Goal: Navigation & Orientation: Find specific page/section

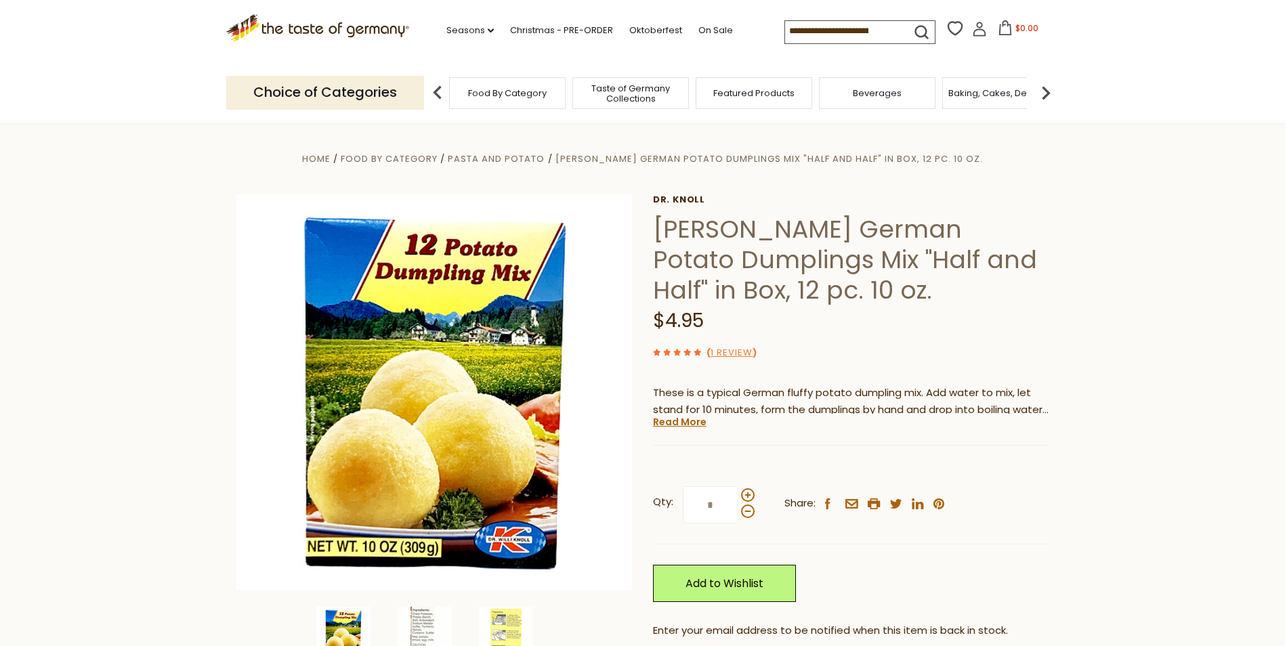
click at [518, 97] on span "Food By Category" at bounding box center [507, 93] width 79 height 10
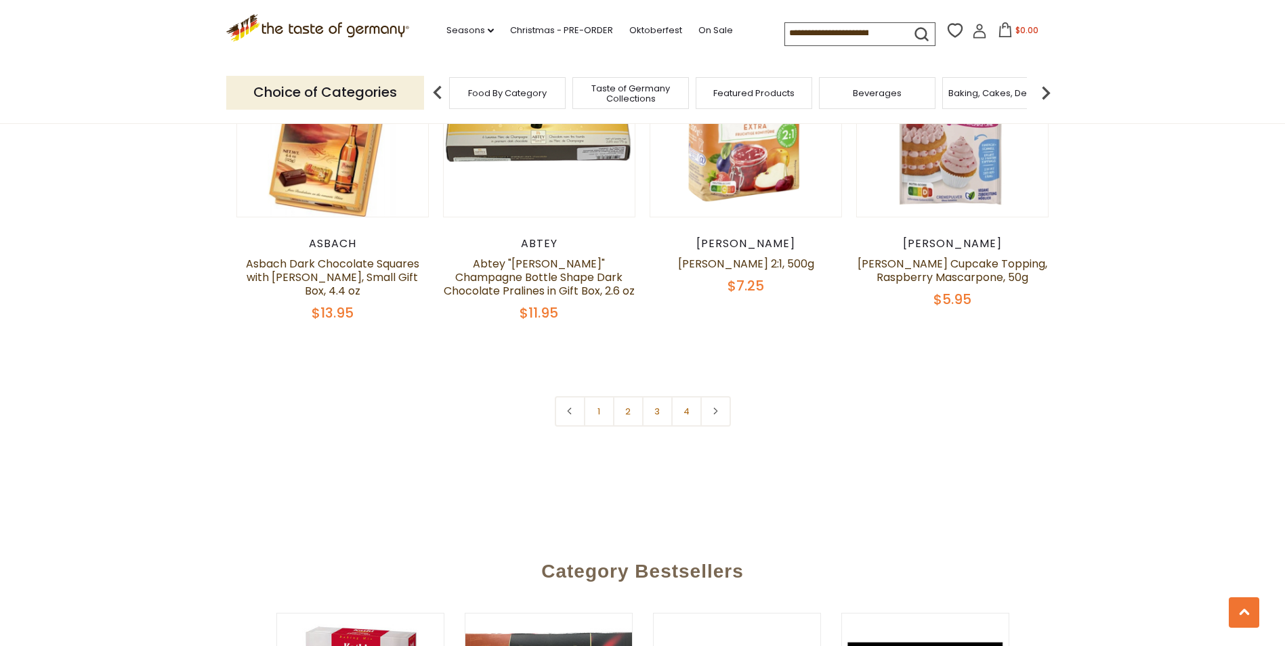
scroll to position [2982, 0]
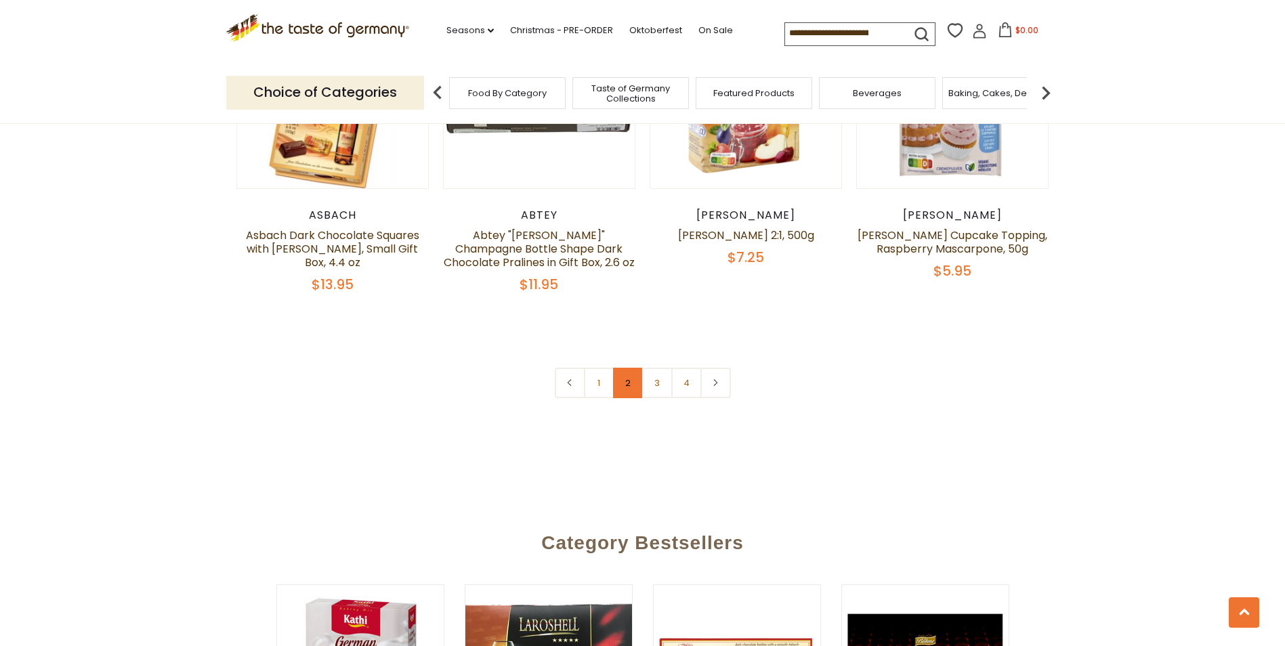
click at [636, 368] on link "2" at bounding box center [628, 383] width 30 height 30
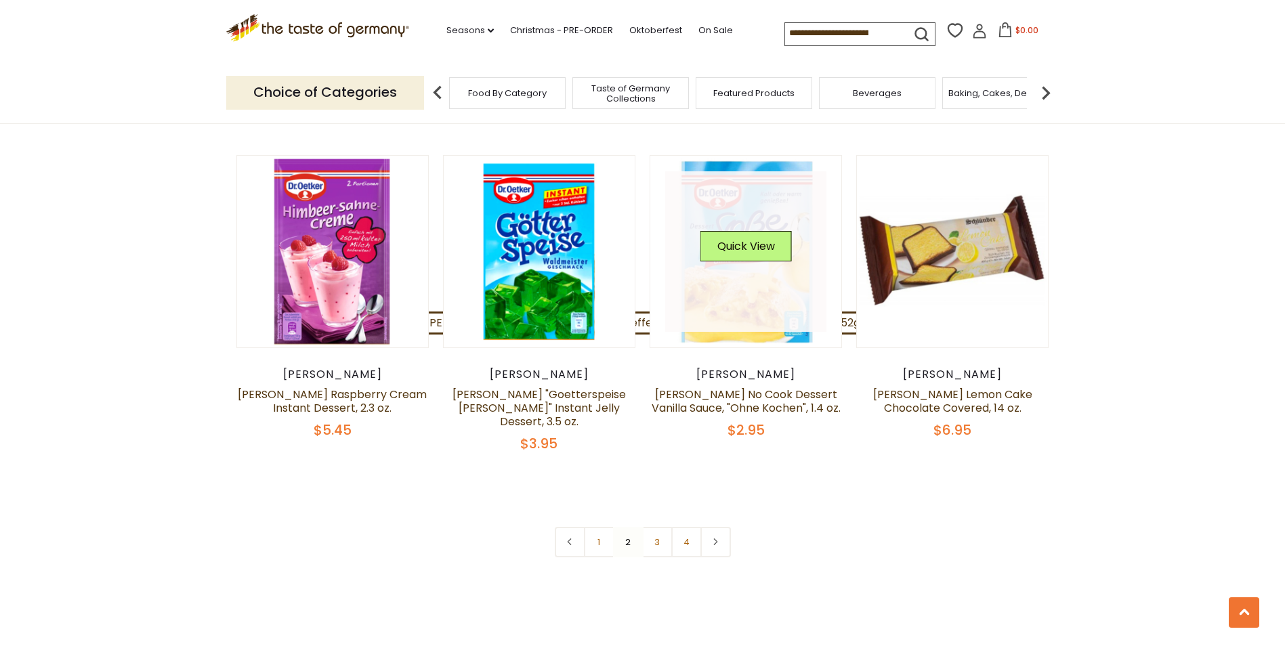
scroll to position [2854, 0]
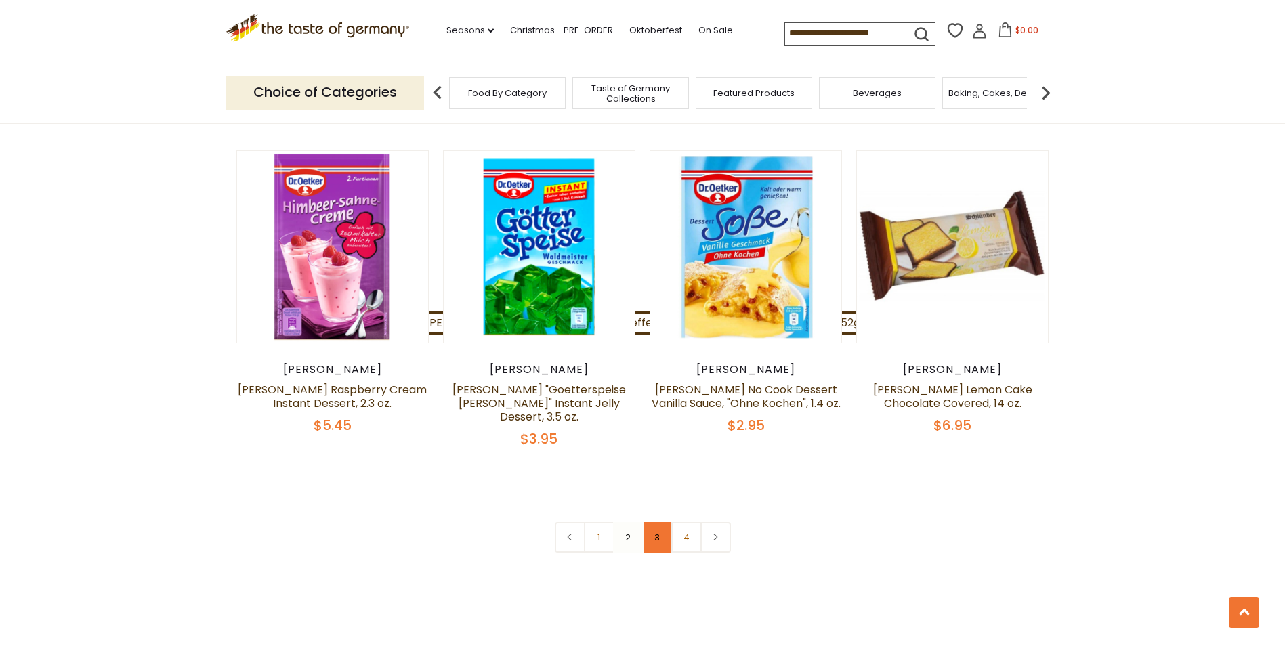
click at [657, 522] on link "3" at bounding box center [657, 537] width 30 height 30
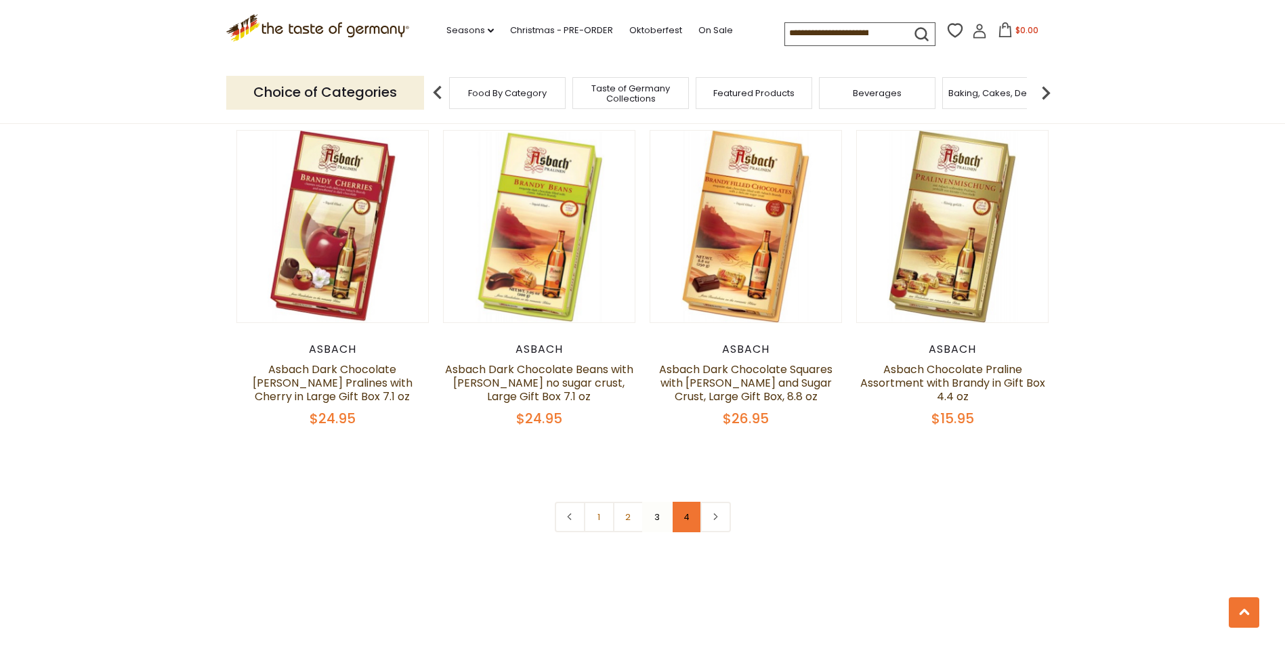
click at [680, 502] on link "4" at bounding box center [687, 517] width 30 height 30
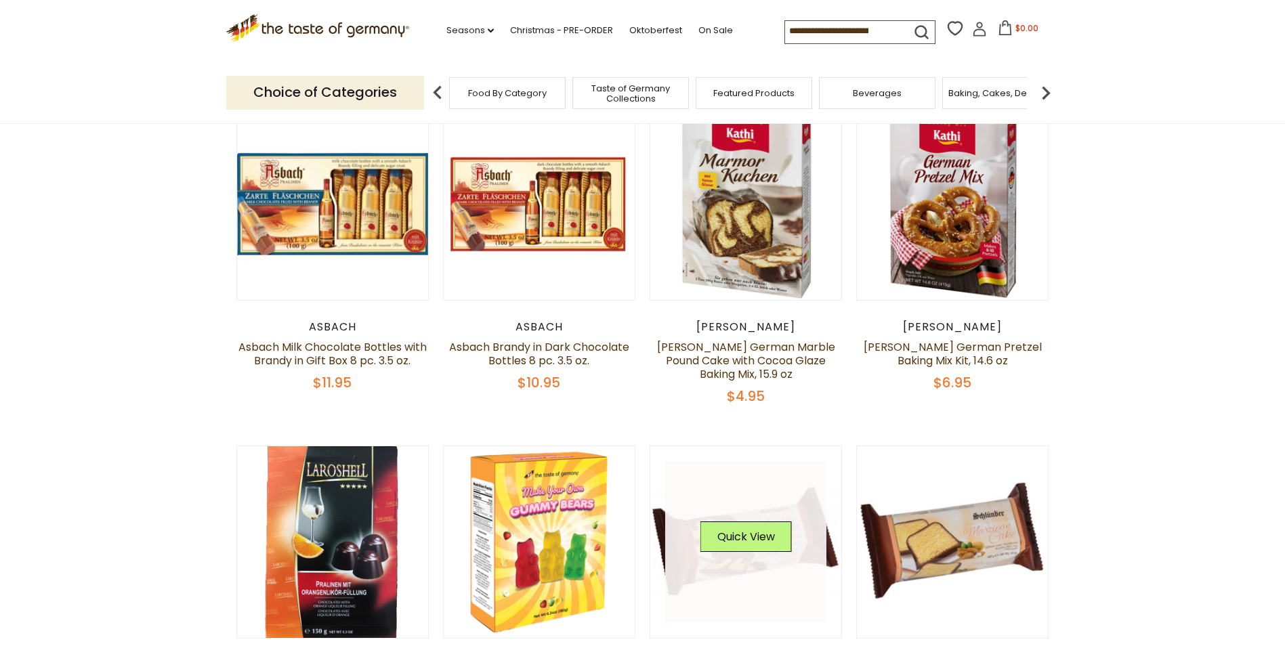
scroll to position [0, 0]
